Goal: Task Accomplishment & Management: Complete application form

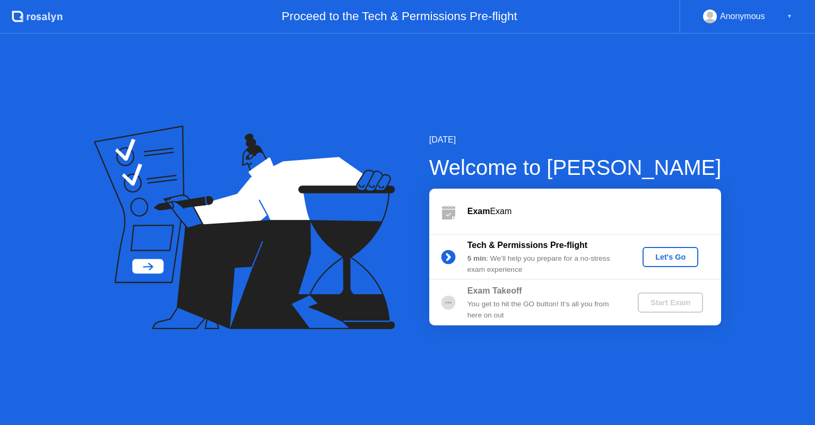
click at [657, 256] on div "Let's Go" at bounding box center [670, 257] width 47 height 8
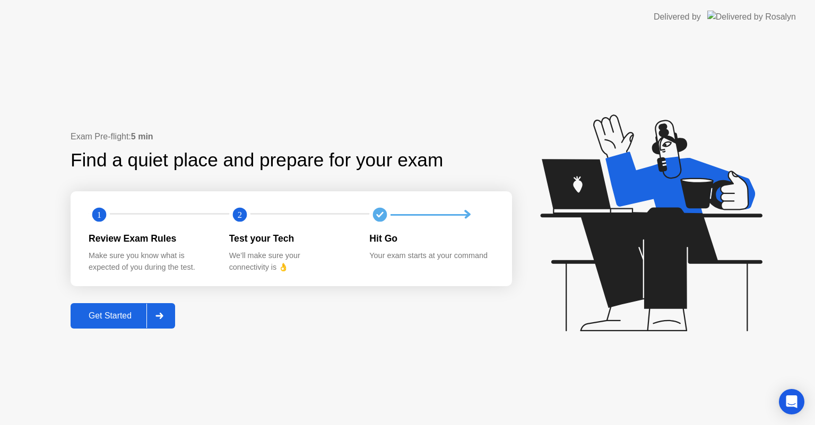
click at [125, 320] on div "Get Started" at bounding box center [110, 316] width 73 height 10
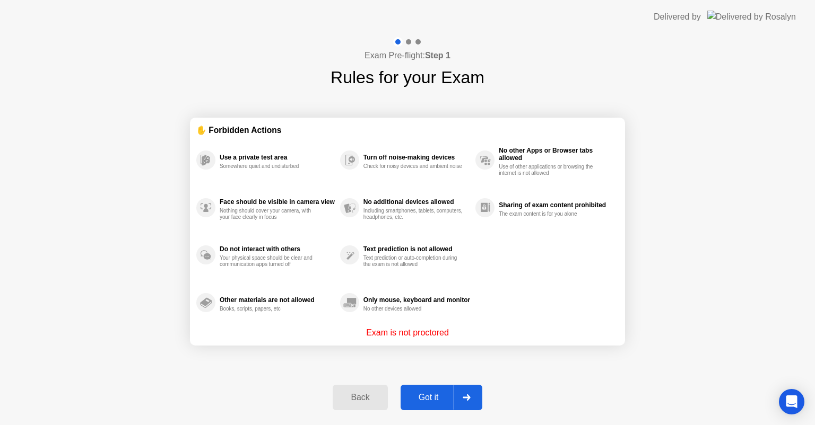
click at [422, 388] on button "Got it" at bounding box center [442, 397] width 82 height 25
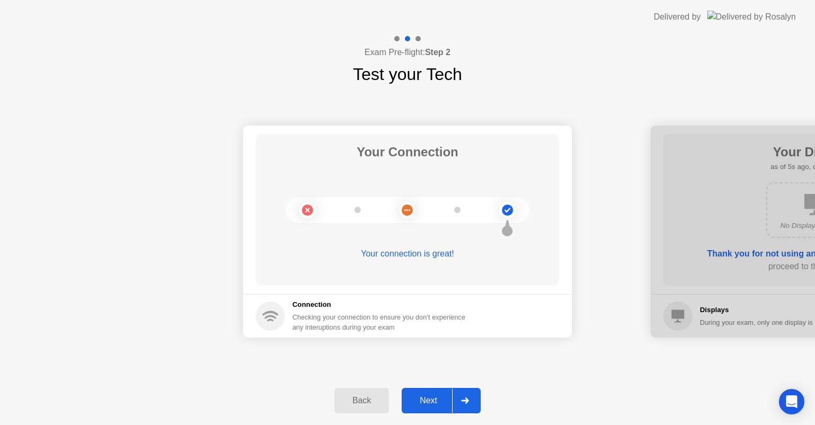
click at [428, 405] on div "Next" at bounding box center [428, 401] width 47 height 10
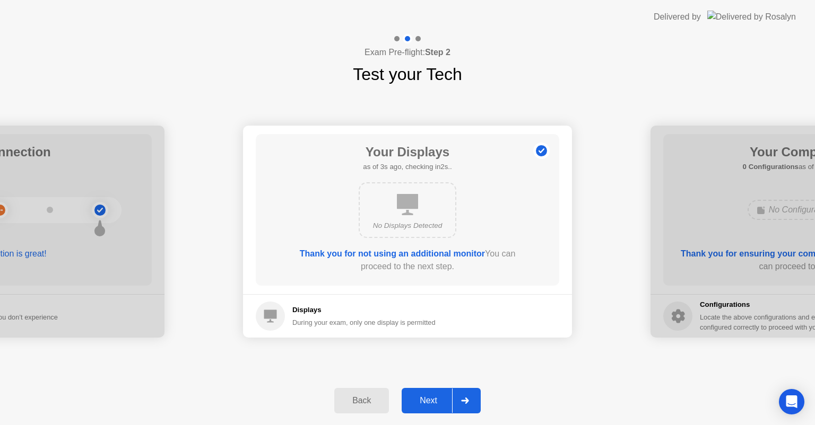
click at [428, 405] on div "Next" at bounding box center [428, 401] width 47 height 10
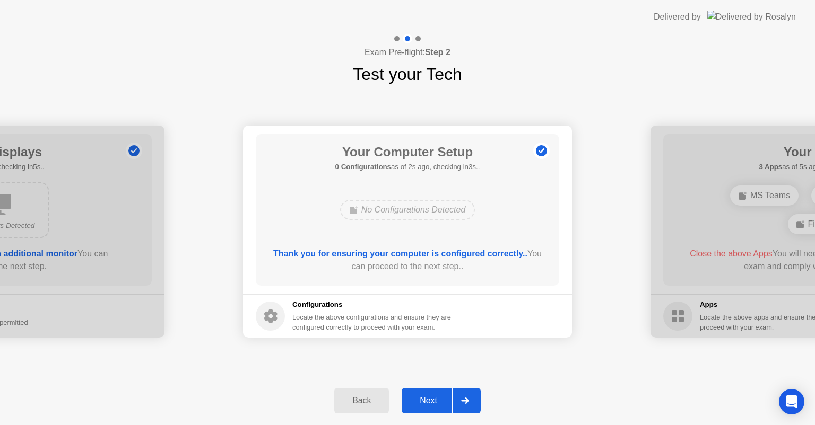
click at [428, 405] on div "Next" at bounding box center [428, 401] width 47 height 10
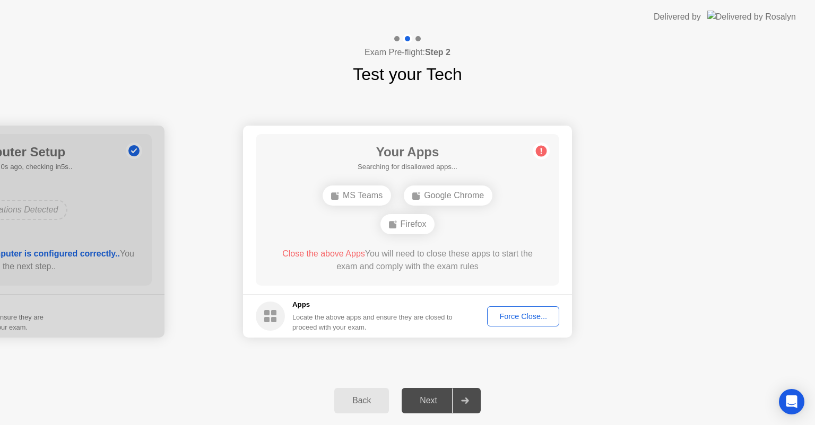
click at [506, 320] on div "Force Close..." at bounding box center [523, 316] width 65 height 8
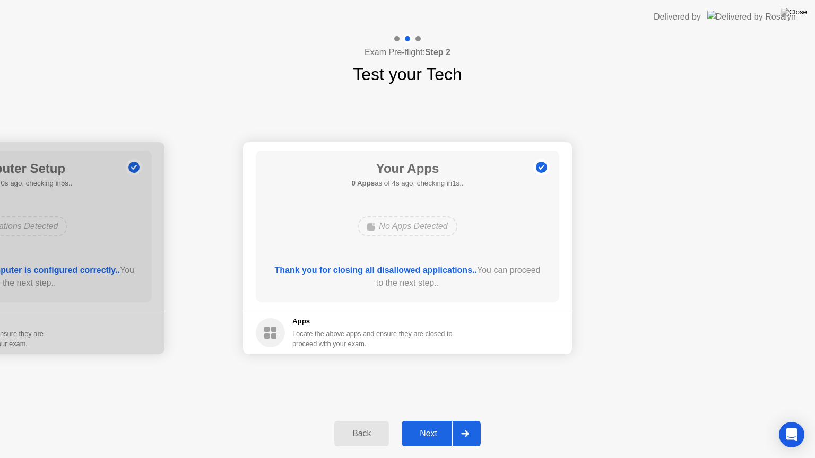
click at [469, 425] on icon at bounding box center [465, 434] width 8 height 6
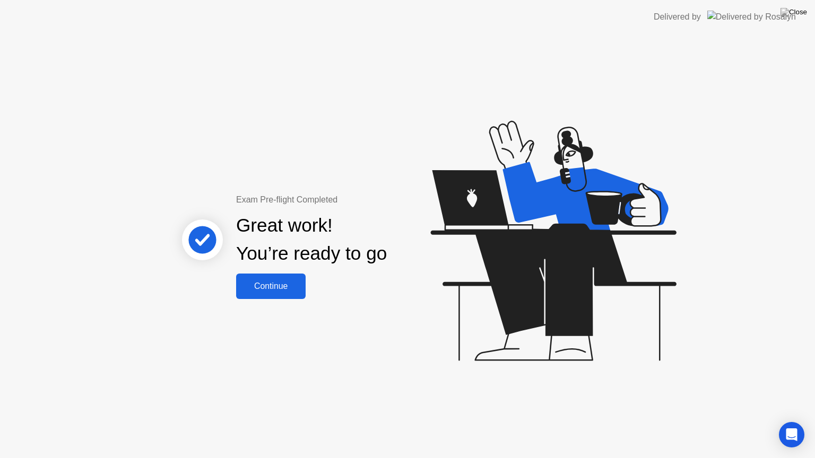
click at [270, 294] on button "Continue" at bounding box center [270, 286] width 69 height 25
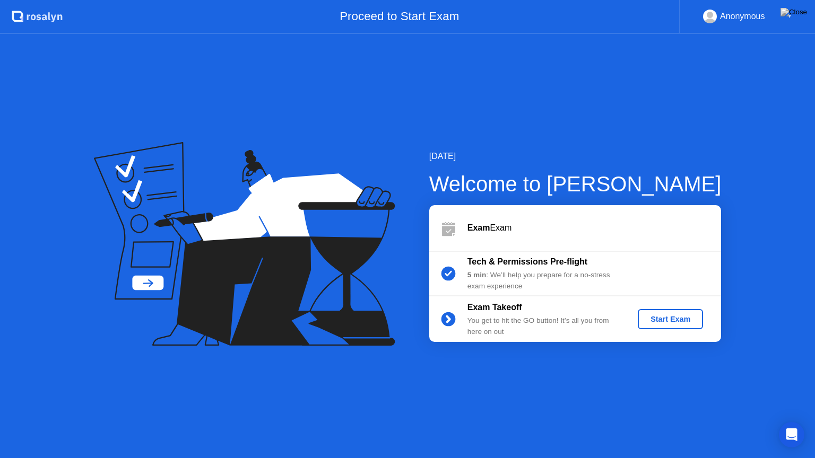
click at [642, 320] on div "Start Exam" at bounding box center [670, 319] width 57 height 8
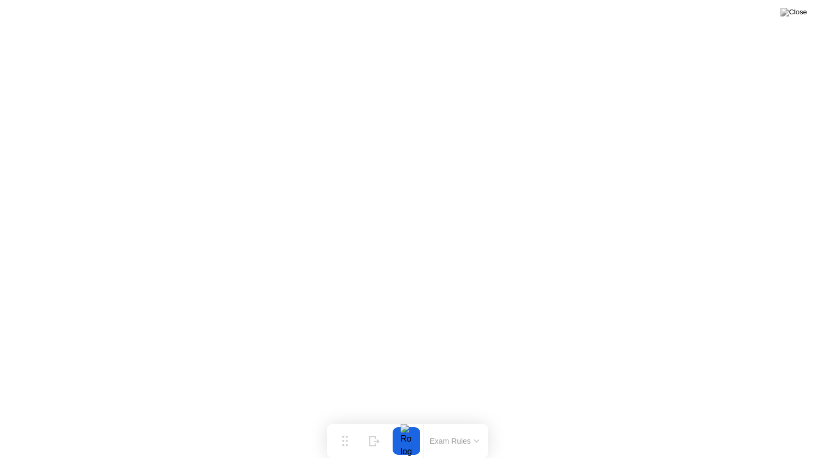
click at [479, 425] on button "Exam Rules" at bounding box center [455, 442] width 56 height 10
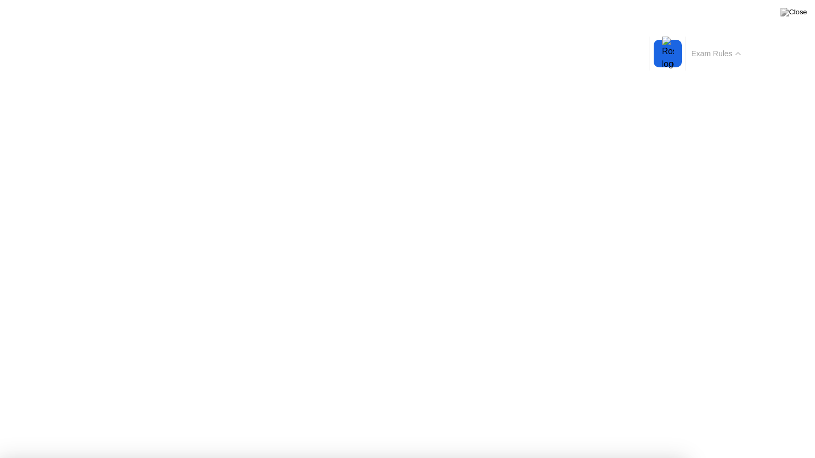
click at [739, 53] on icon at bounding box center [738, 54] width 4 height 2
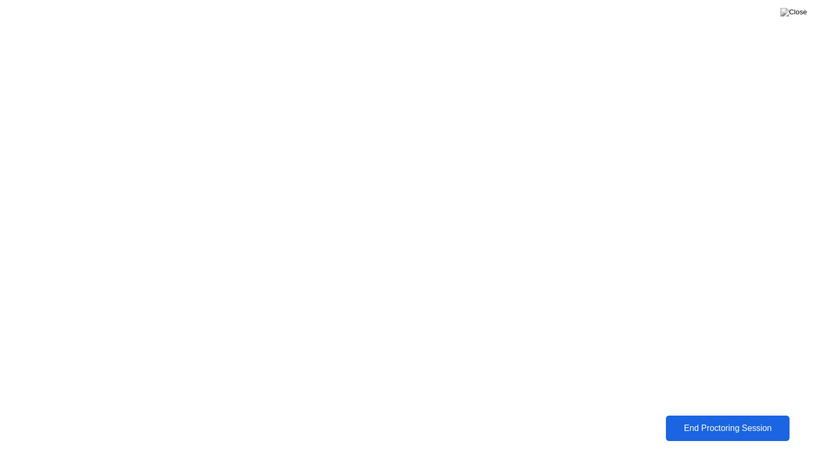
click at [715, 424] on div "End Proctoring Session" at bounding box center [727, 429] width 117 height 10
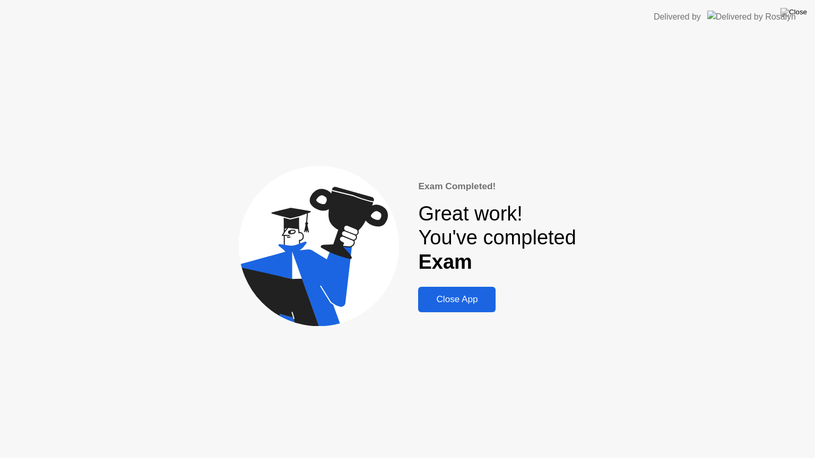
click at [466, 297] on div "Close App" at bounding box center [456, 299] width 71 height 11
